Goal: Task Accomplishment & Management: Use online tool/utility

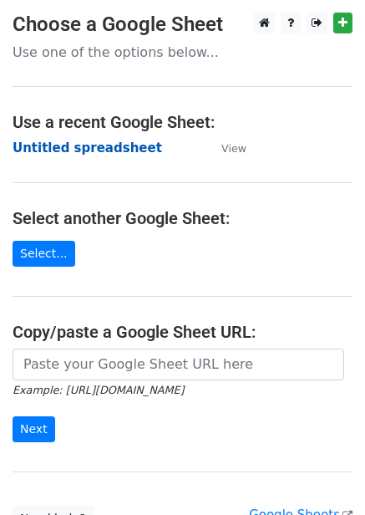
click at [69, 154] on strong "Untitled spreadsheet" at bounding box center [88, 147] width 150 height 15
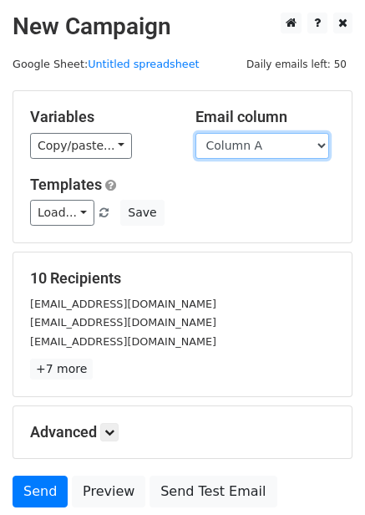
click at [275, 151] on select "Column A Column B Column C Column D Column E Column F" at bounding box center [263, 146] width 134 height 26
drag, startPoint x: 180, startPoint y: 188, endPoint x: 171, endPoint y: 194, distance: 10.2
click at [180, 188] on h5 "Templates" at bounding box center [182, 185] width 305 height 18
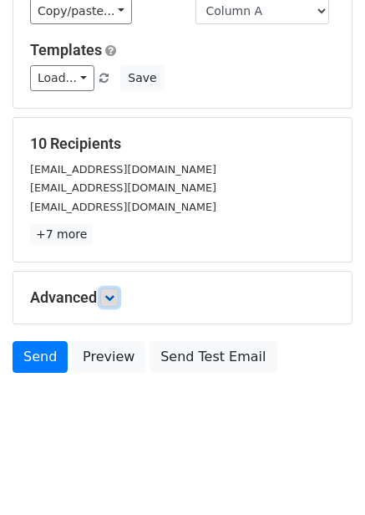
click at [113, 297] on icon at bounding box center [109, 298] width 10 height 10
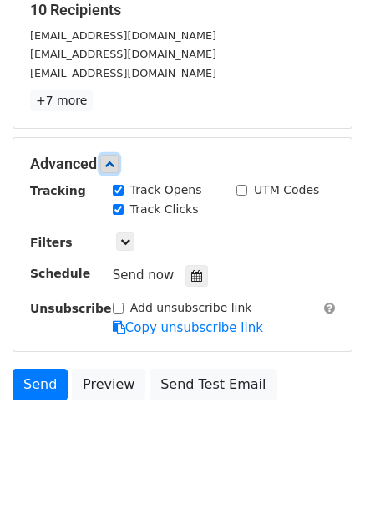
scroll to position [274, 0]
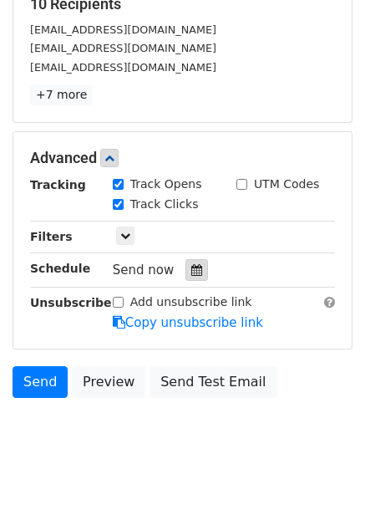
click at [195, 278] on div at bounding box center [197, 270] width 23 height 22
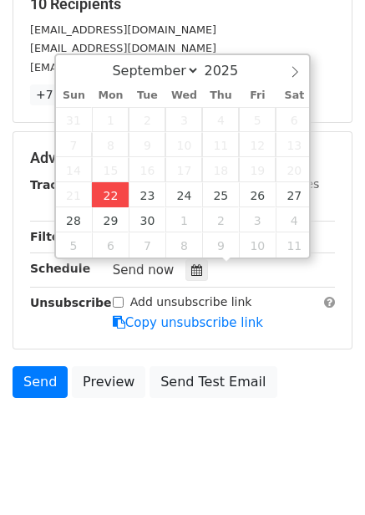
type input "2025-09-22 12:00"
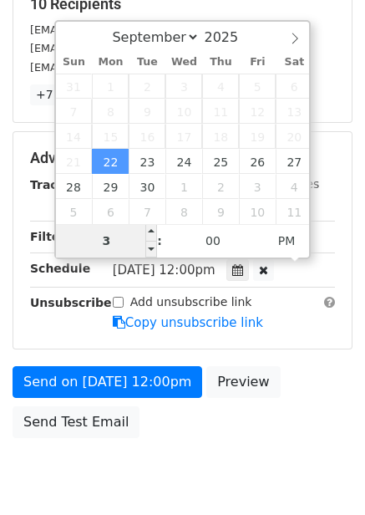
click at [128, 241] on input "3" at bounding box center [107, 240] width 102 height 33
type input "4"
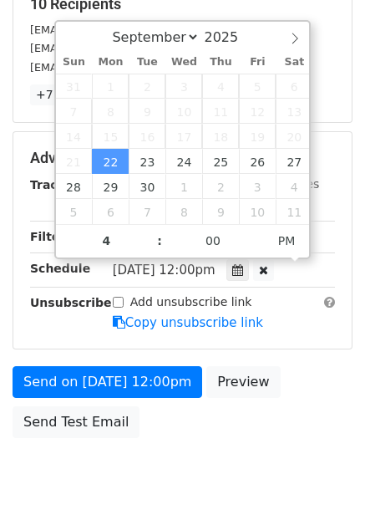
type input "2025-09-22 16:00"
click at [328, 371] on div "Send on Sep 22 at 12:00pm Preview Send Test Email" at bounding box center [182, 406] width 365 height 80
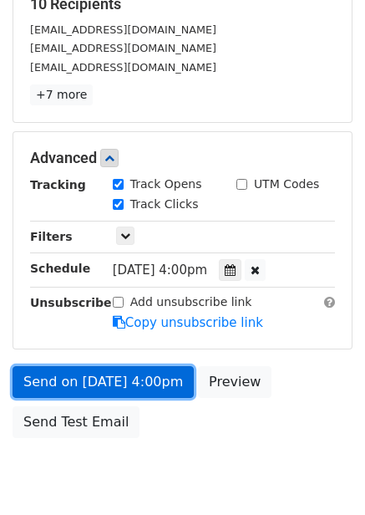
click at [160, 371] on link "Send on Sep 22 at 4:00pm" at bounding box center [103, 382] width 181 height 32
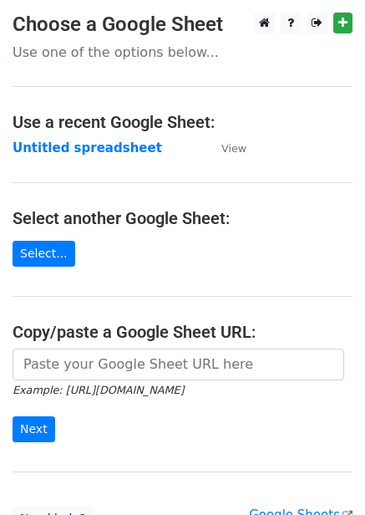
click at [83, 154] on strong "Untitled spreadsheet" at bounding box center [88, 147] width 150 height 15
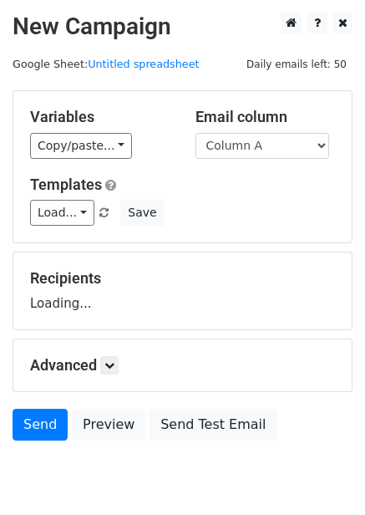
click at [257, 146] on select "Column A Column B Column C Column D Column E Column F" at bounding box center [263, 146] width 134 height 26
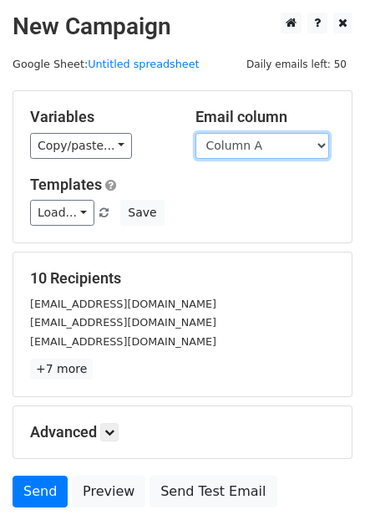
drag, startPoint x: 262, startPoint y: 144, endPoint x: 262, endPoint y: 158, distance: 14.2
click at [262, 144] on select "Column A Column B Column C Column D Column E Column F" at bounding box center [263, 146] width 134 height 26
select select "Column B"
click at [196, 133] on select "Column A Column B Column C Column D Column E Column F" at bounding box center [263, 146] width 134 height 26
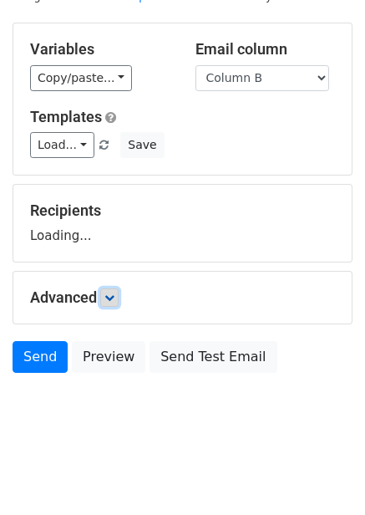
click at [107, 303] on link at bounding box center [109, 297] width 18 height 18
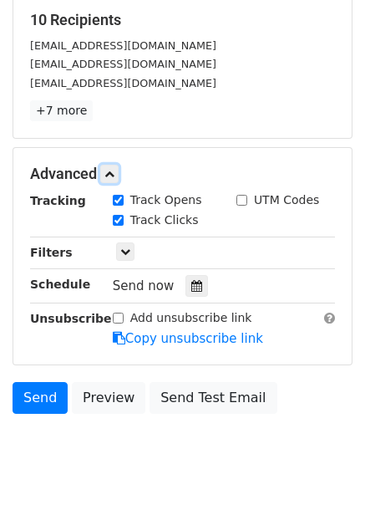
scroll to position [272, 0]
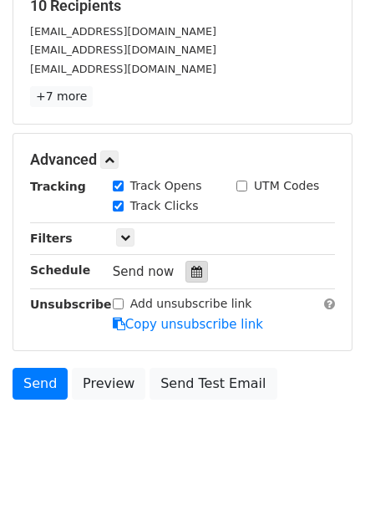
click at [191, 272] on icon at bounding box center [196, 272] width 11 height 12
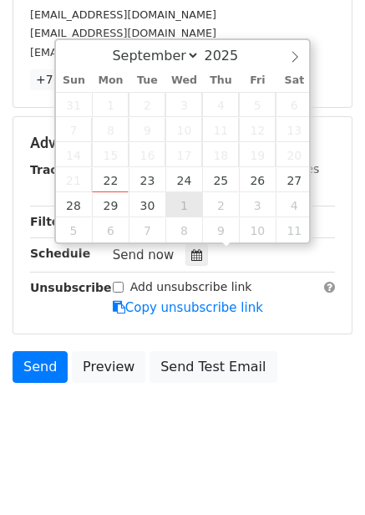
scroll to position [298, 0]
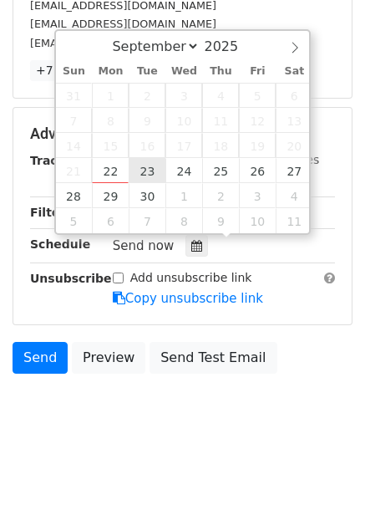
type input "2025-09-23 12:00"
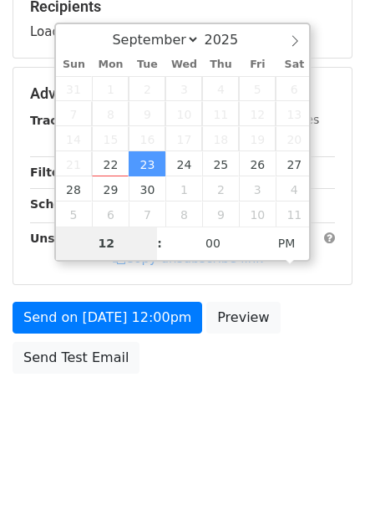
type input "5"
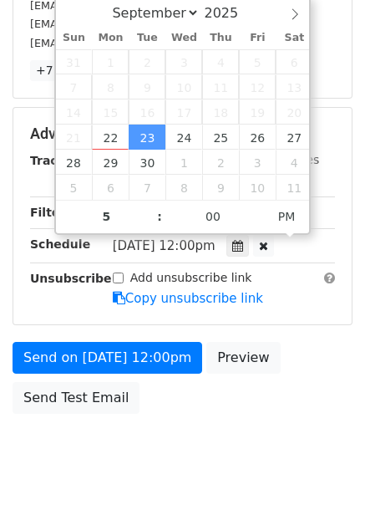
type input "2025-09-23 17:00"
click at [266, 407] on div "Send on Sep 23 at 12:00pm Preview Send Test Email" at bounding box center [182, 382] width 365 height 80
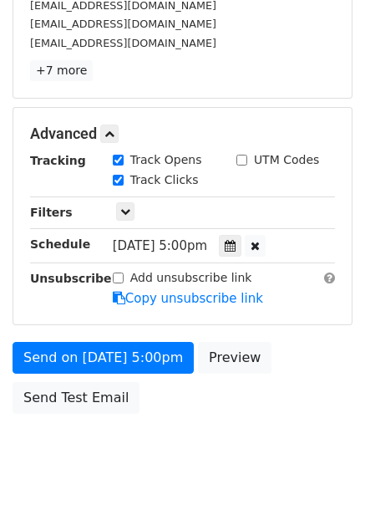
scroll to position [272, 0]
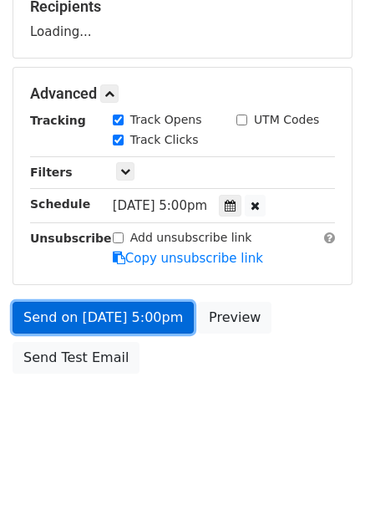
click at [161, 326] on link "Send on Sep 23 at 5:00pm" at bounding box center [103, 318] width 181 height 32
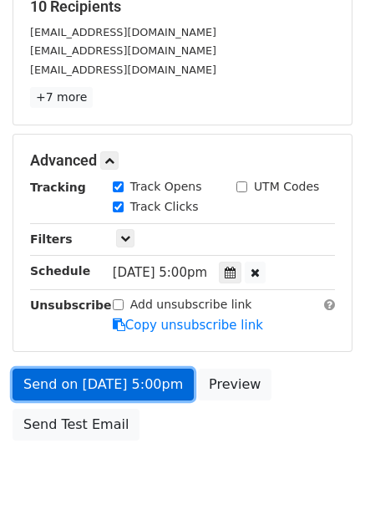
click at [145, 376] on link "Send on Sep 23 at 5:00pm" at bounding box center [103, 385] width 181 height 32
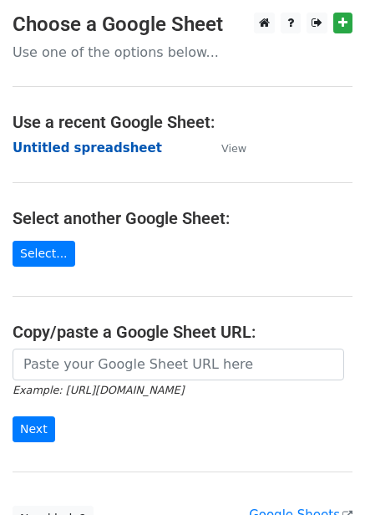
click at [130, 144] on strong "Untitled spreadsheet" at bounding box center [88, 147] width 150 height 15
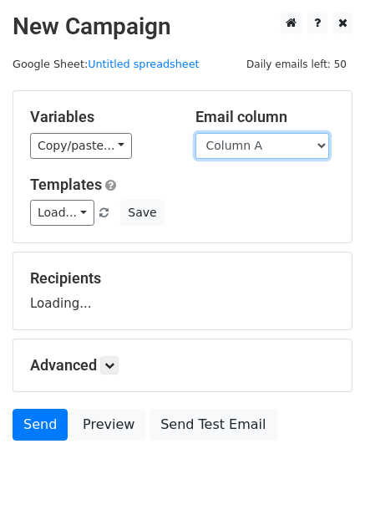
click at [260, 152] on select "Column A Column B Column C Column D Column E Column F" at bounding box center [263, 146] width 134 height 26
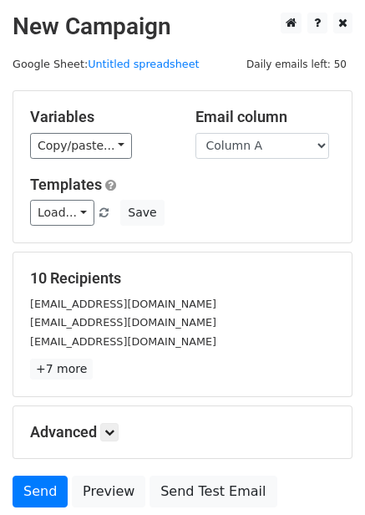
click at [249, 234] on div "Variables Copy/paste... {{Column A}} {{Column B}} {{Column C}} {{Column D}} {{C…" at bounding box center [182, 166] width 339 height 151
click at [282, 137] on select "Column A Column B Column C Column D Column E Column F" at bounding box center [263, 146] width 134 height 26
select select "Column C"
click at [196, 133] on select "Column A Column B Column C Column D Column E Column F" at bounding box center [263, 146] width 134 height 26
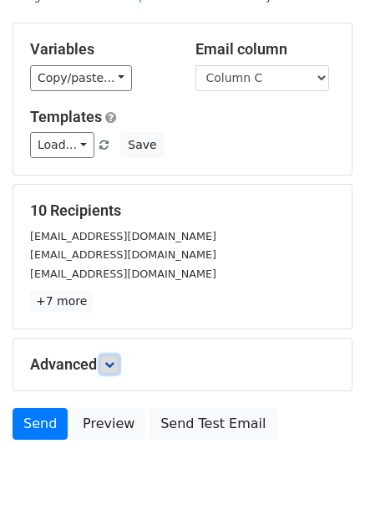
click at [115, 359] on icon at bounding box center [109, 364] width 10 height 10
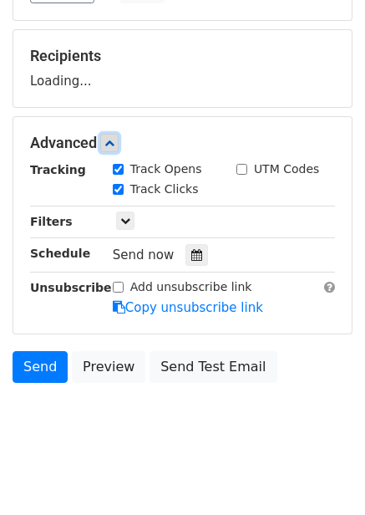
scroll to position [228, 0]
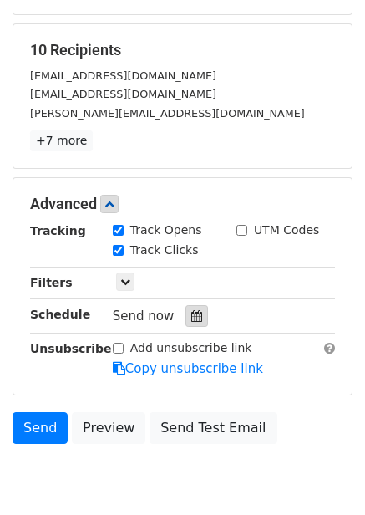
click at [200, 317] on div at bounding box center [197, 316] width 23 height 22
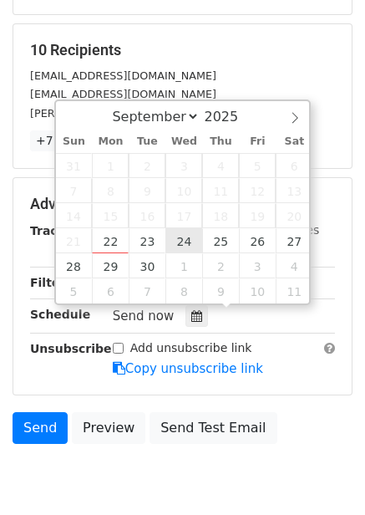
type input "2025-09-24 12:00"
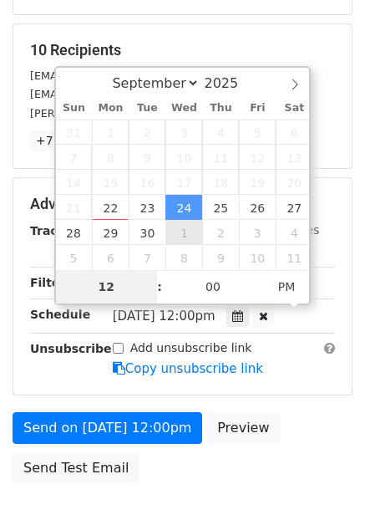
type input "6"
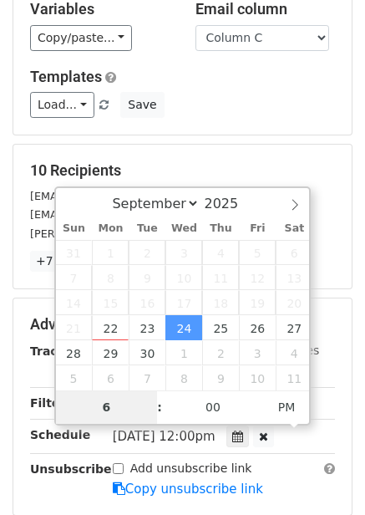
scroll to position [272, 0]
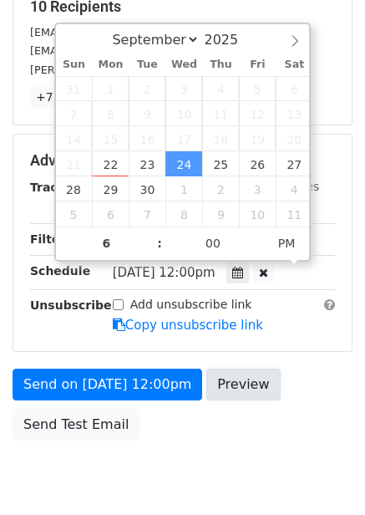
type input "2025-09-24 18:00"
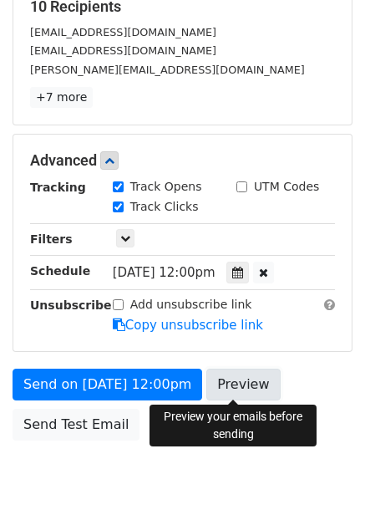
click at [252, 397] on link "Preview" at bounding box center [243, 385] width 74 height 32
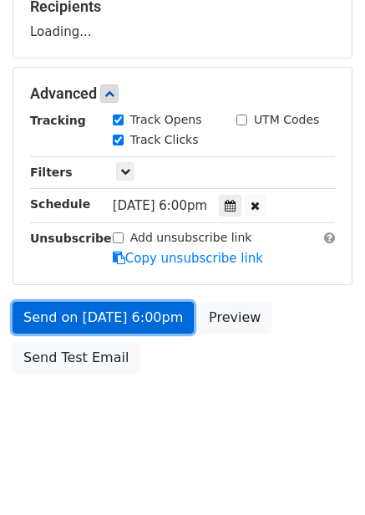
click at [140, 316] on link "Send on Sep 24 at 6:00pm" at bounding box center [103, 318] width 181 height 32
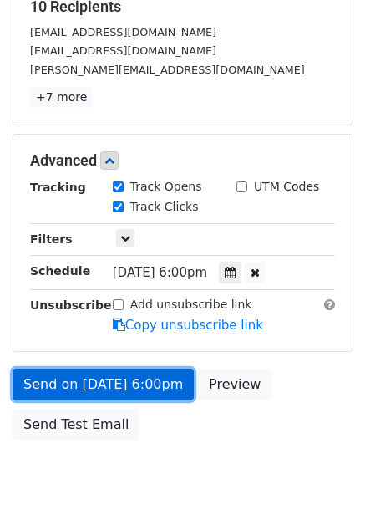
click at [143, 389] on link "Send on Sep 24 at 6:00pm" at bounding box center [103, 385] width 181 height 32
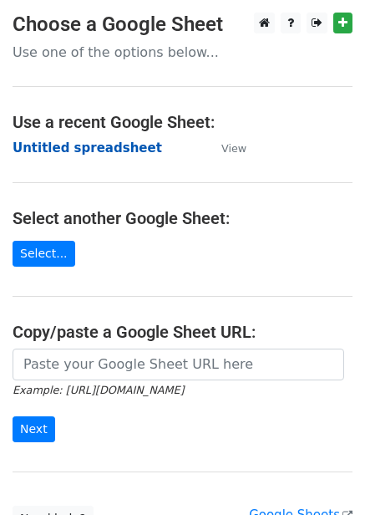
click at [109, 141] on strong "Untitled spreadsheet" at bounding box center [88, 147] width 150 height 15
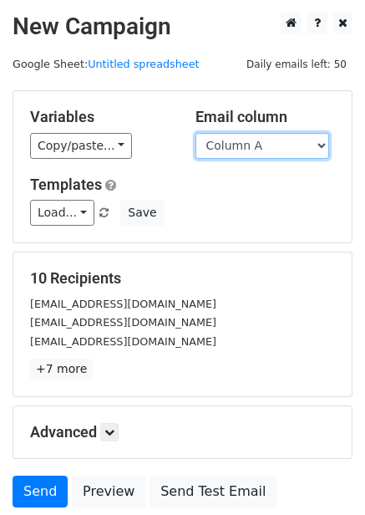
click at [227, 146] on select "Column A Column B Column C Column D Column E Column F" at bounding box center [263, 146] width 134 height 26
select select "Column D"
click at [196, 133] on select "Column A Column B Column C Column D Column E Column F" at bounding box center [263, 146] width 134 height 26
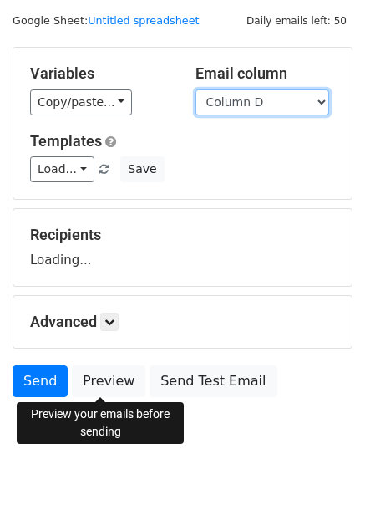
scroll to position [68, 0]
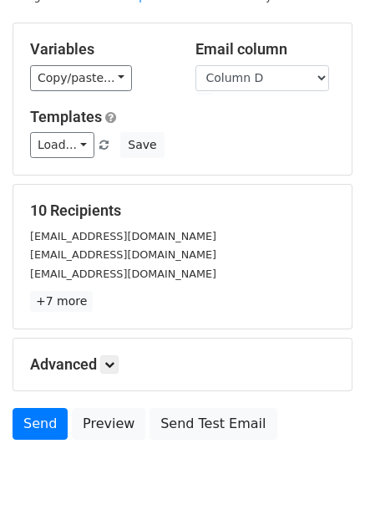
click at [110, 303] on p "+7 more" at bounding box center [182, 301] width 305 height 21
click at [115, 364] on icon at bounding box center [109, 364] width 10 height 10
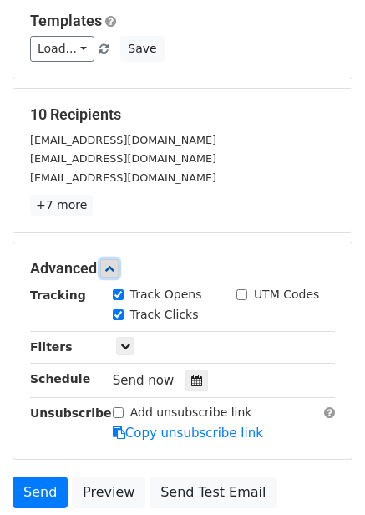
scroll to position [273, 0]
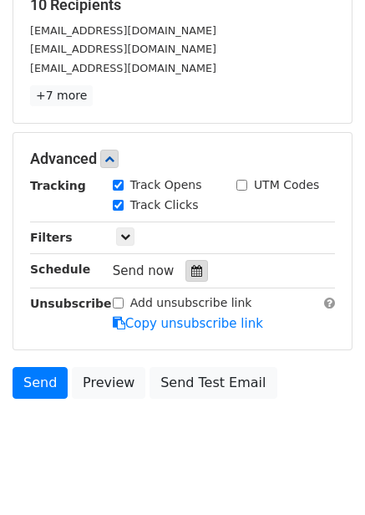
click at [191, 277] on icon at bounding box center [196, 271] width 11 height 12
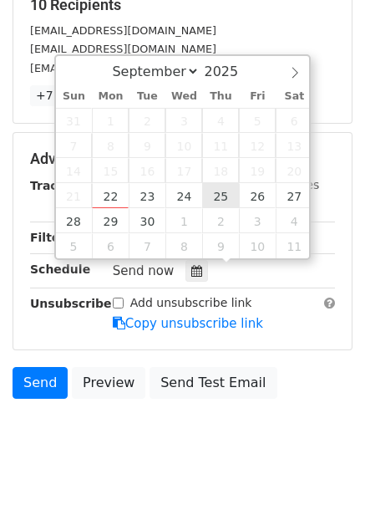
type input "2025-09-25 12:00"
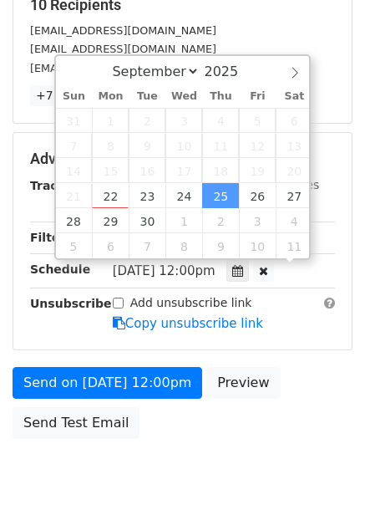
scroll to position [1, 0]
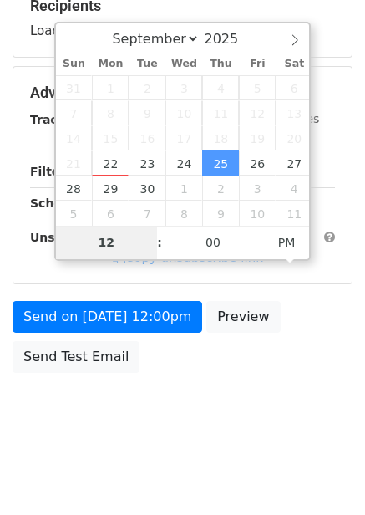
type input "7"
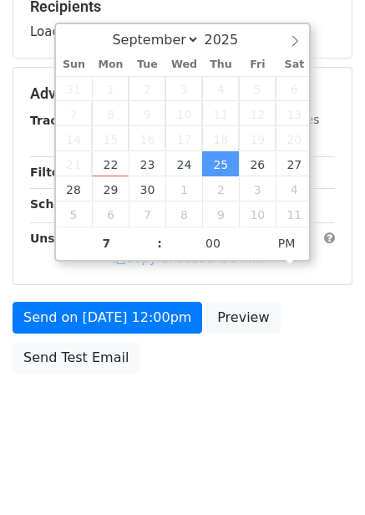
type input "2025-09-25 19:00"
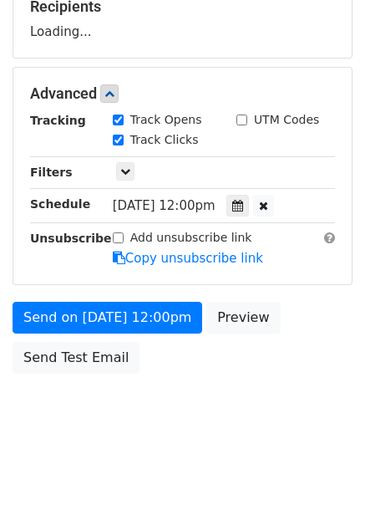
click at [245, 398] on body "New Campaign Daily emails left: 50 Google Sheet: Untitled spreadsheet Variables…" at bounding box center [182, 95] width 365 height 708
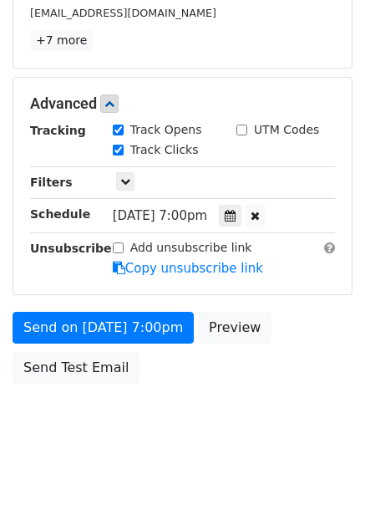
scroll to position [339, 0]
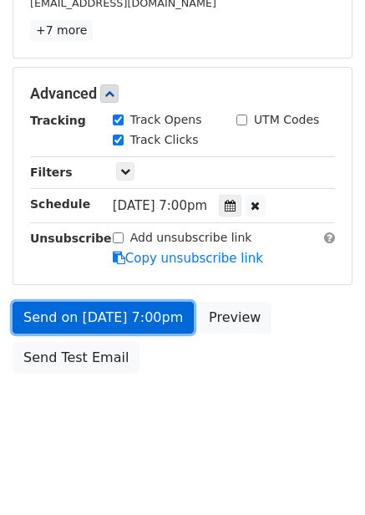
click at [147, 323] on link "Send on Sep 25 at 7:00pm" at bounding box center [103, 318] width 181 height 32
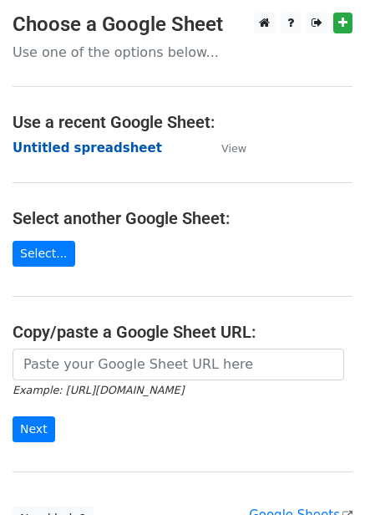
click at [99, 146] on strong "Untitled spreadsheet" at bounding box center [88, 147] width 150 height 15
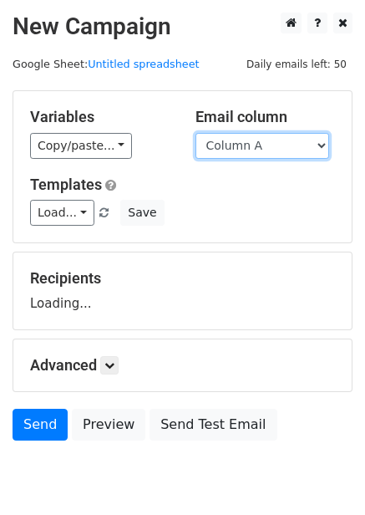
drag, startPoint x: 243, startPoint y: 132, endPoint x: 249, endPoint y: 181, distance: 49.7
click at [243, 133] on select "Column A Column B Column C Column D Column E Column F" at bounding box center [263, 146] width 134 height 26
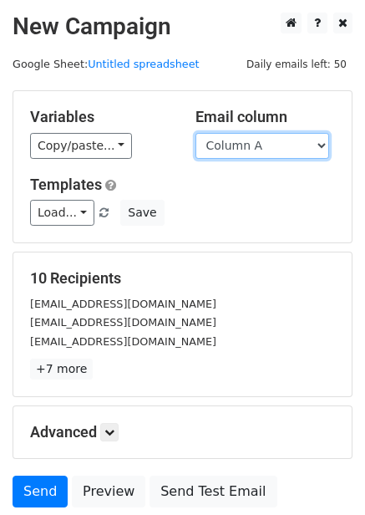
click at [252, 145] on select "Column A Column B Column C Column D Column E Column F" at bounding box center [263, 146] width 134 height 26
select select "Column E"
click at [196, 133] on select "Column A Column B Column C Column D Column E Column F" at bounding box center [263, 146] width 134 height 26
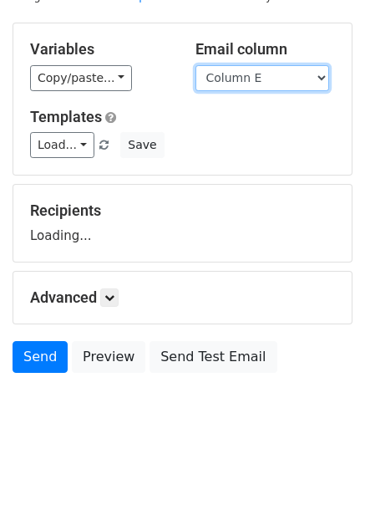
scroll to position [68, 0]
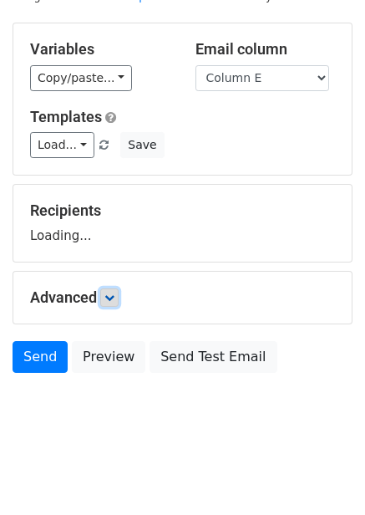
click at [115, 295] on icon at bounding box center [109, 298] width 10 height 10
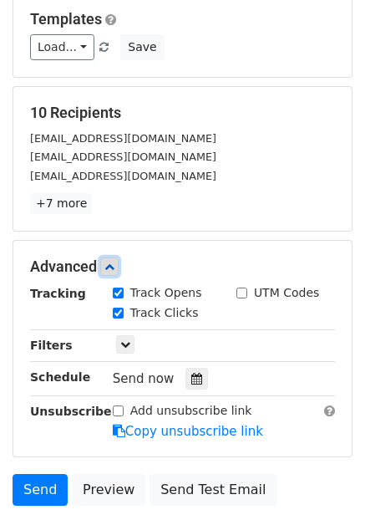
scroll to position [298, 0]
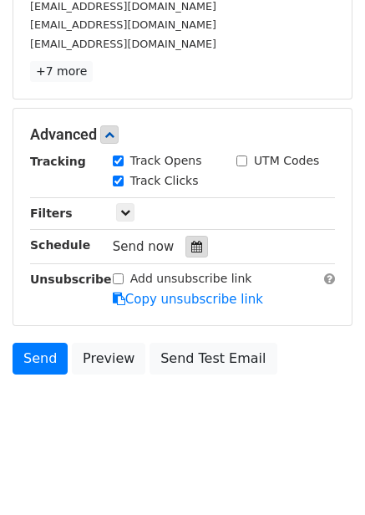
click at [191, 252] on icon at bounding box center [196, 247] width 11 height 12
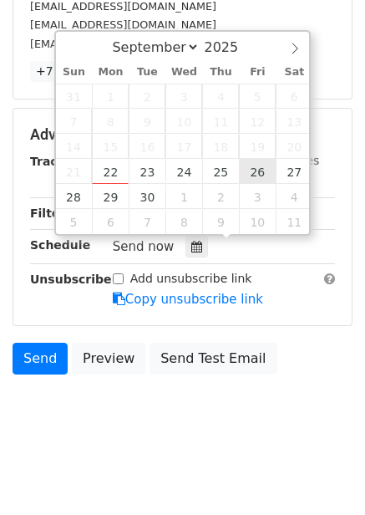
type input "2025-09-26 12:00"
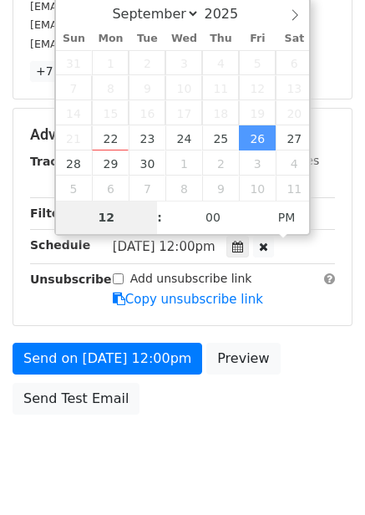
type input "8"
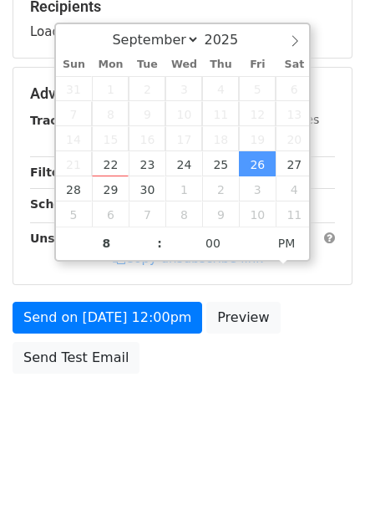
type input "2025-09-26 20:00"
click at [276, 370] on div "Send on Sep 26 at 12:00pm Preview Send Test Email" at bounding box center [182, 342] width 365 height 80
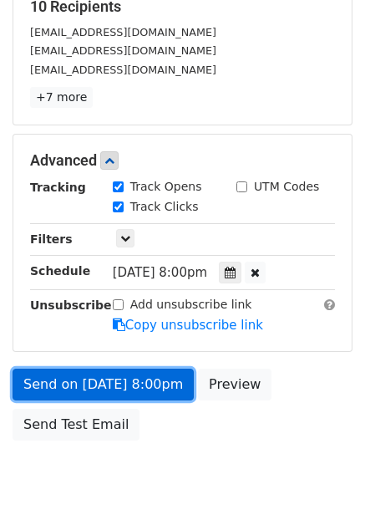
click at [130, 379] on link "Send on Sep 26 at 8:00pm" at bounding box center [103, 385] width 181 height 32
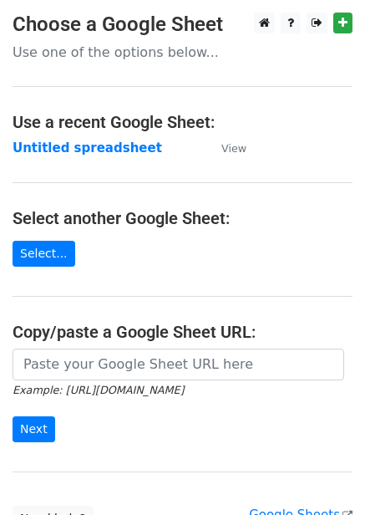
click at [95, 150] on strong "Untitled spreadsheet" at bounding box center [88, 147] width 150 height 15
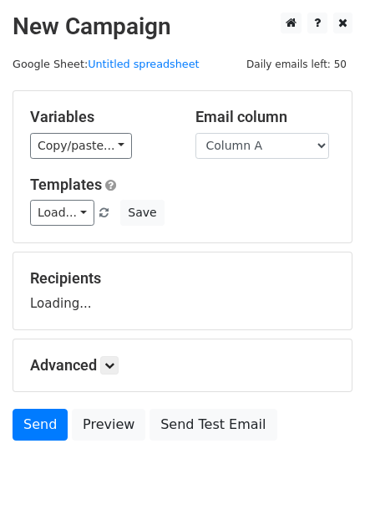
click at [231, 140] on select "Column A Column B Column C Column D Column E Column F" at bounding box center [263, 146] width 134 height 26
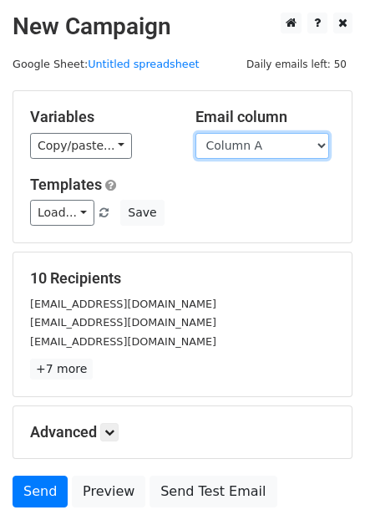
click at [302, 158] on select "Column A Column B Column C Column D Column E Column F" at bounding box center [263, 146] width 134 height 26
select select "Column F"
click at [196, 133] on select "Column A Column B Column C Column D Column E Column F" at bounding box center [263, 146] width 134 height 26
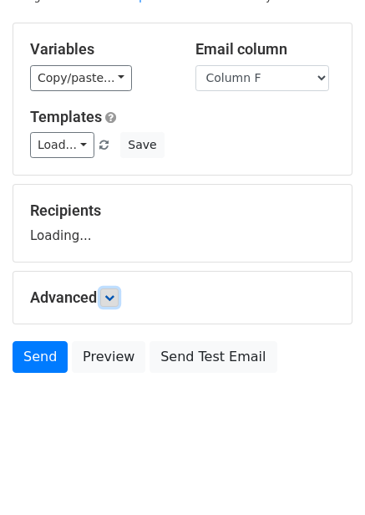
click at [119, 293] on link at bounding box center [109, 297] width 18 height 18
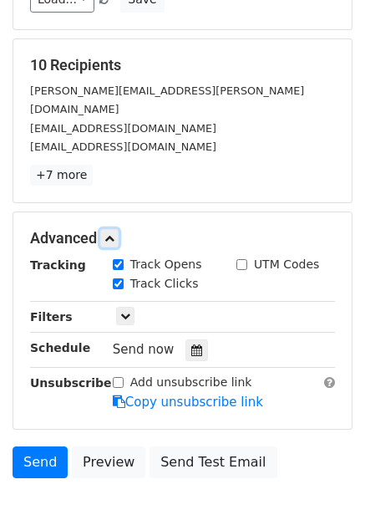
scroll to position [219, 0]
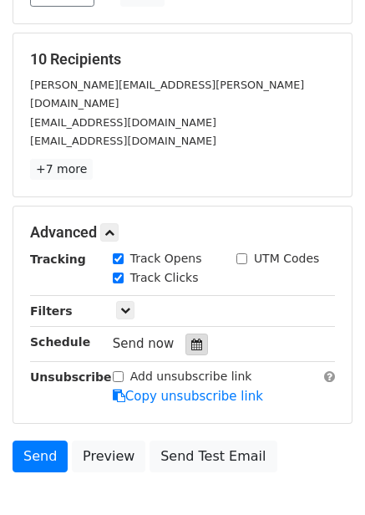
click at [191, 339] on icon at bounding box center [196, 345] width 11 height 12
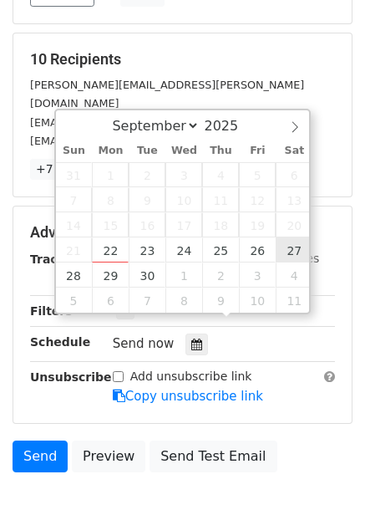
type input "[DATE] 12:00"
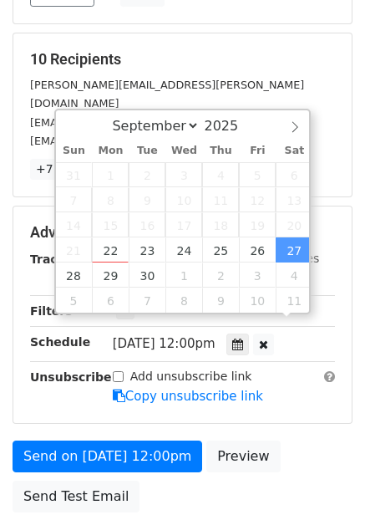
scroll to position [1, 0]
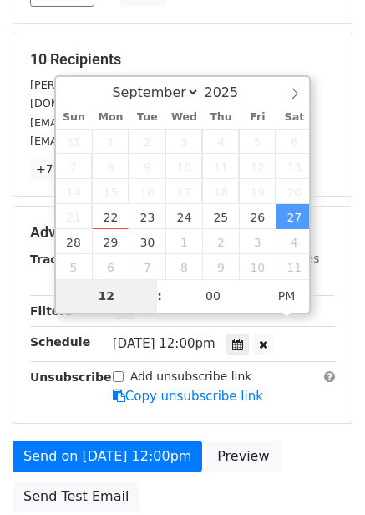
type input "9"
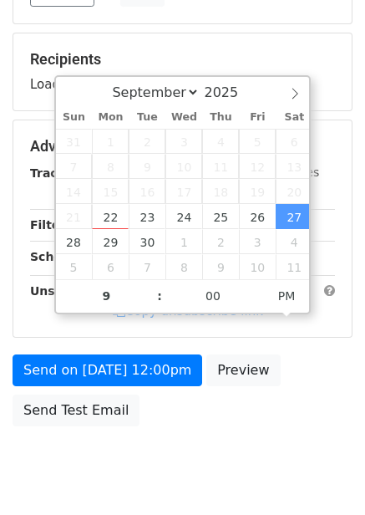
type input "[DATE] 21:00"
click at [301, 404] on div "Send on [DATE] 12:00pm Preview Send Test Email" at bounding box center [182, 394] width 365 height 80
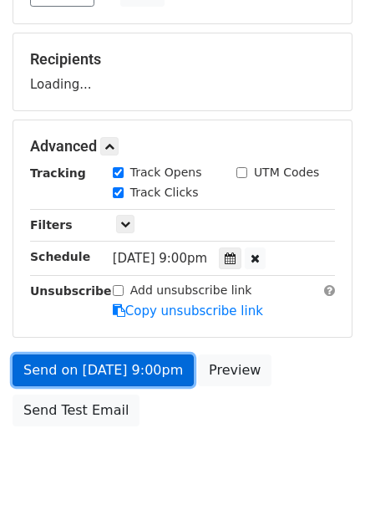
click at [159, 369] on link "Send on [DATE] 9:00pm" at bounding box center [103, 370] width 181 height 32
